Goal: Find specific page/section: Find specific page/section

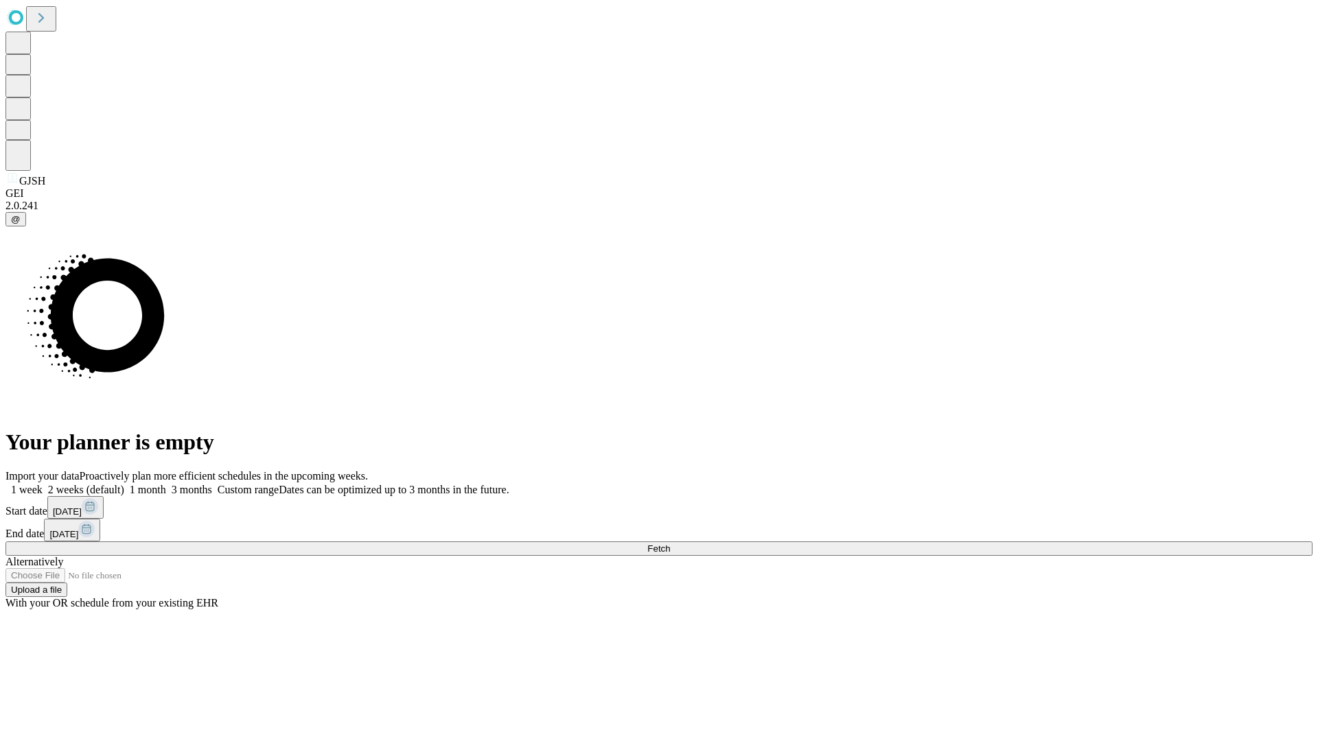
click at [670, 543] on span "Fetch" at bounding box center [658, 548] width 23 height 10
